Goal: Information Seeking & Learning: Learn about a topic

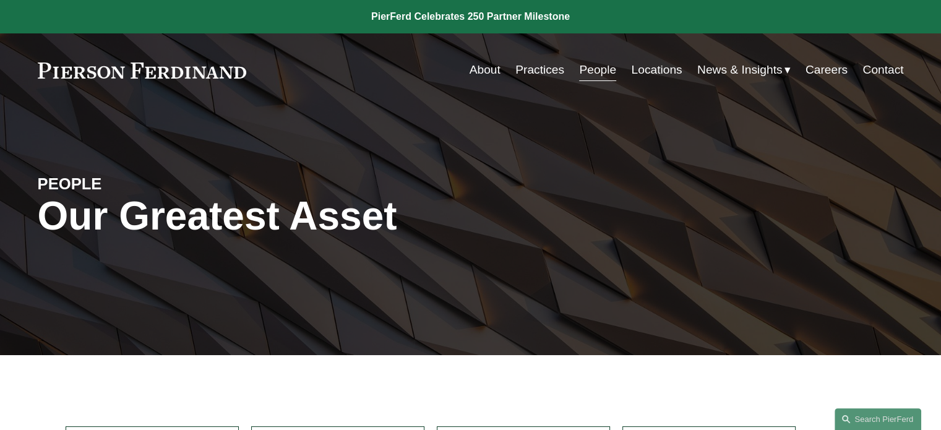
click at [591, 72] on link "People" at bounding box center [597, 70] width 37 height 24
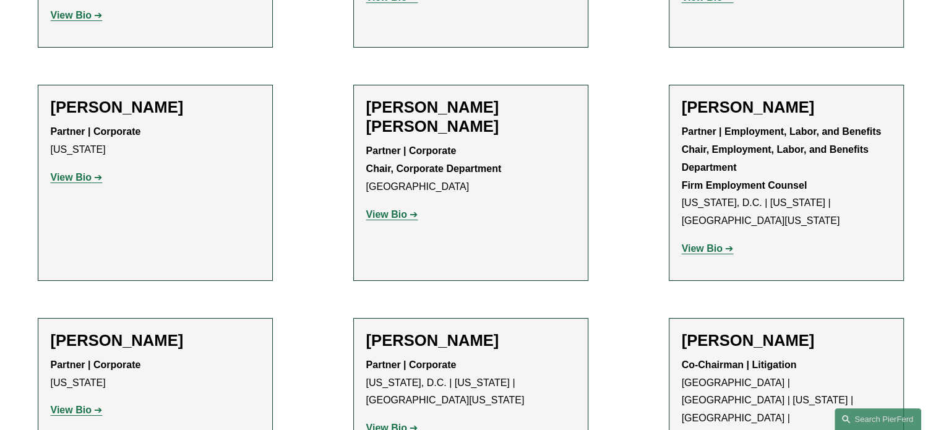
scroll to position [4580, 0]
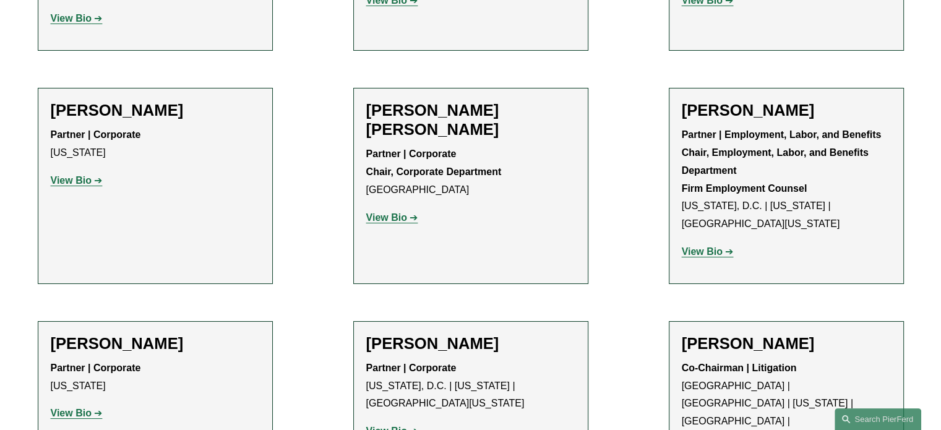
click at [66, 408] on strong "View Bio" at bounding box center [71, 413] width 41 height 11
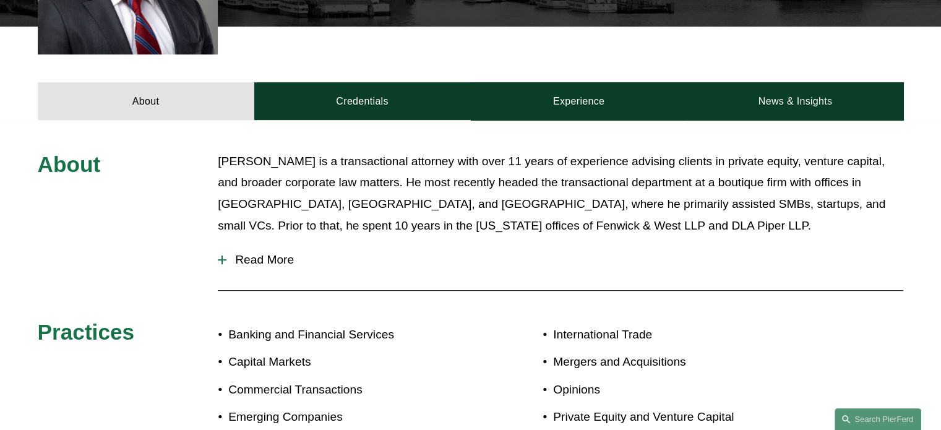
scroll to position [490, 0]
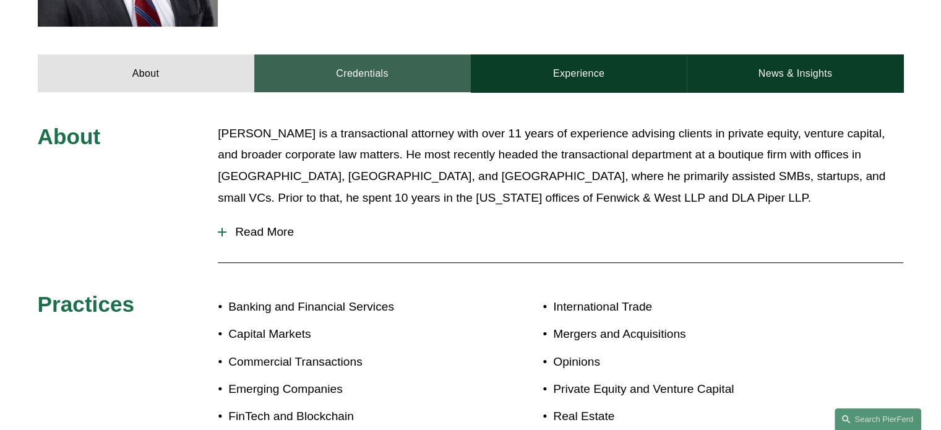
click at [349, 75] on link "Credentials" at bounding box center [362, 72] width 217 height 37
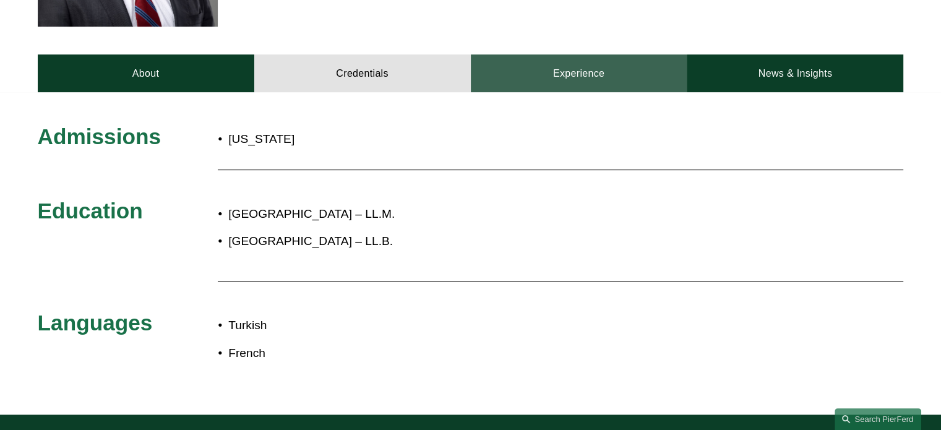
click at [587, 75] on link "Experience" at bounding box center [579, 72] width 217 height 37
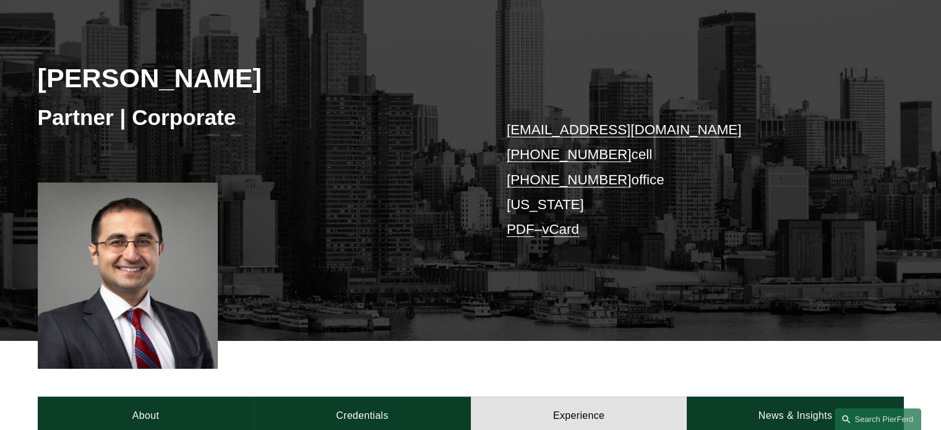
scroll to position [149, 0]
